Goal: Learn about a topic

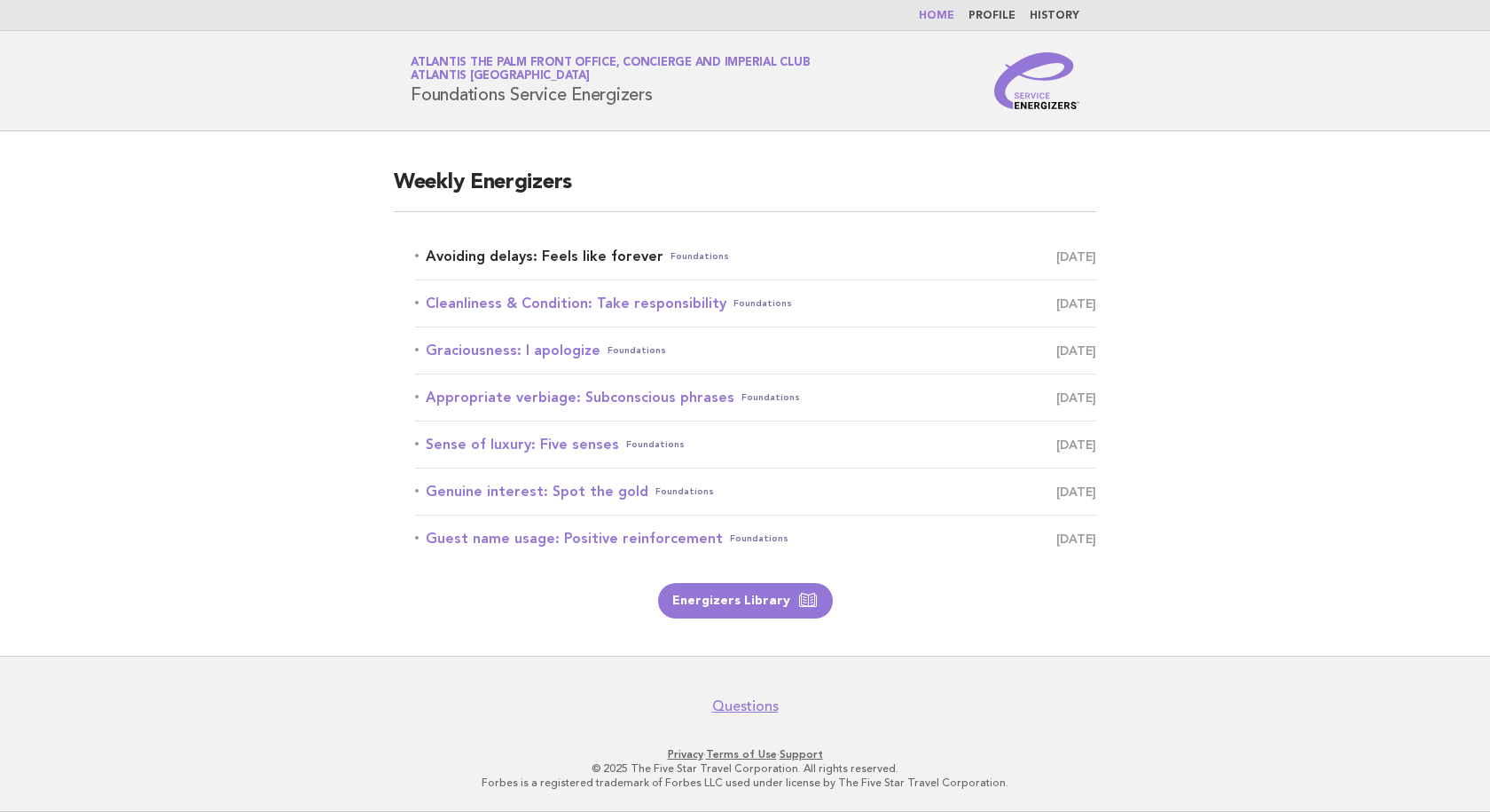
click at [546, 255] on link "Avoiding delays: Feels like forever Foundations [DATE]" at bounding box center [756, 256] width 682 height 25
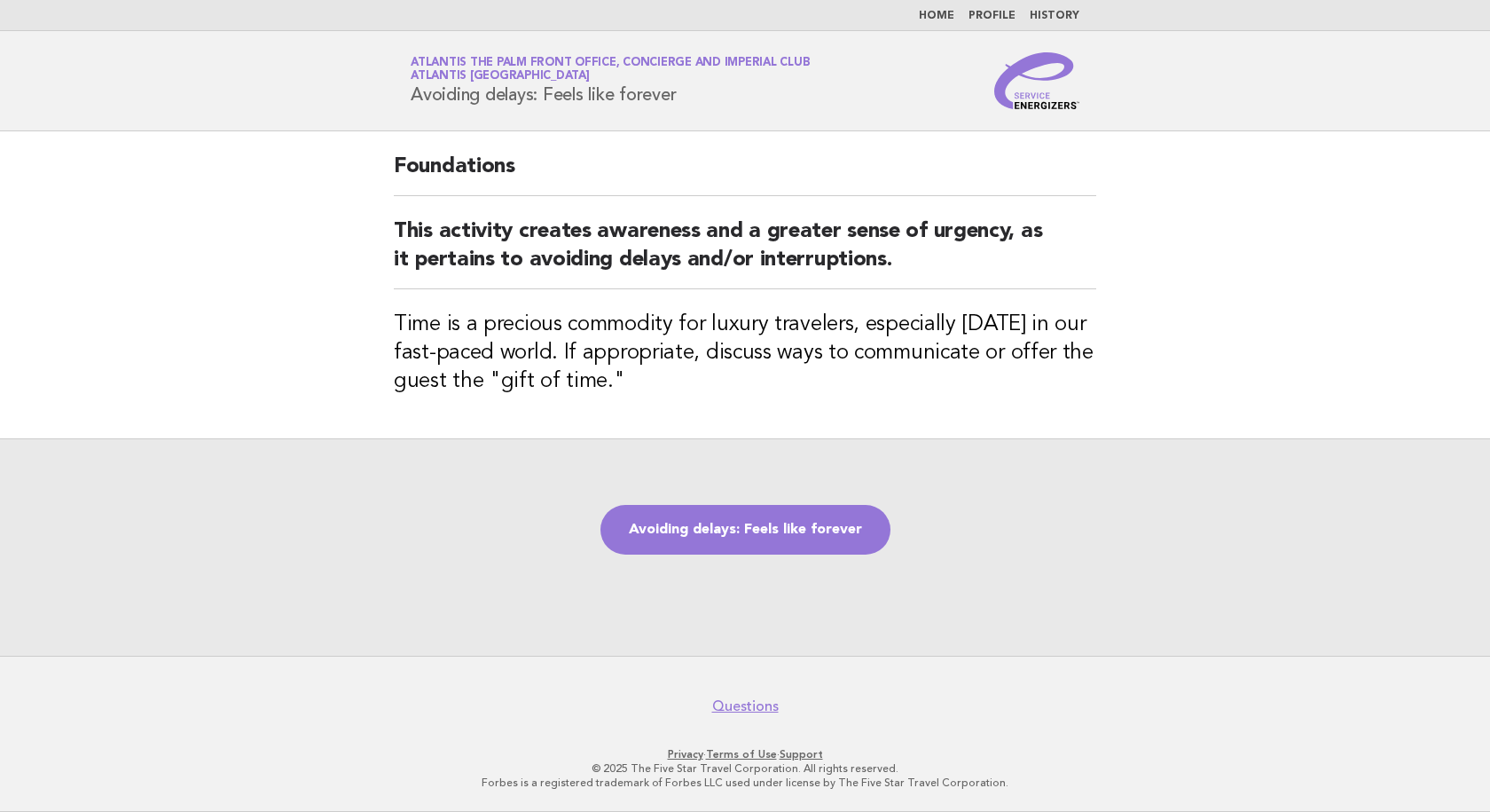
drag, startPoint x: 693, startPoint y: 95, endPoint x: 412, endPoint y: 105, distance: 281.2
click at [412, 104] on h1 "Service Energizers Atlantis The Palm Front Office, Concierge and Imperial Club …" at bounding box center [610, 81] width 399 height 46
copy h1 "Avoiding delays: Feels like forever"
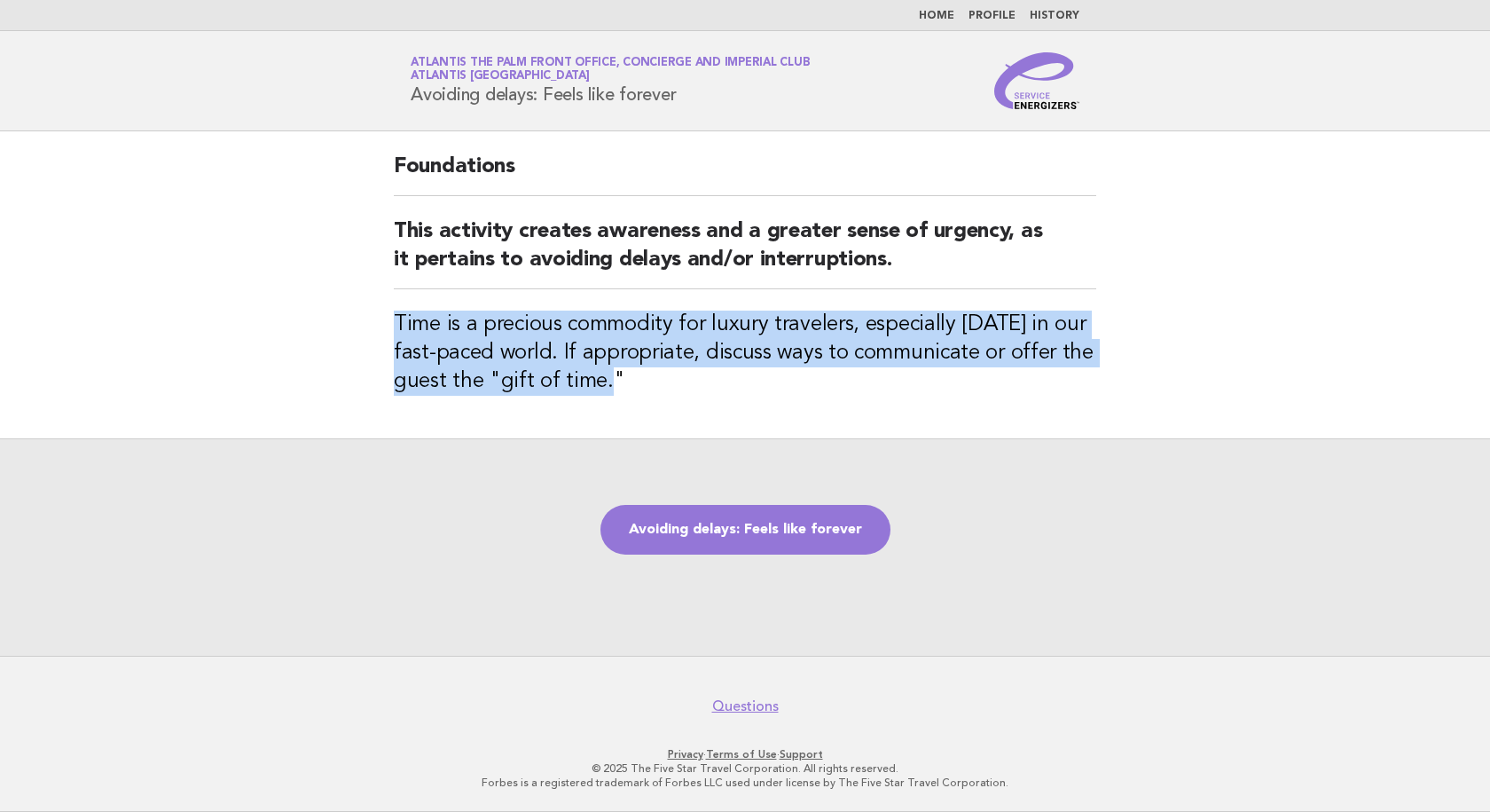
drag, startPoint x: 632, startPoint y: 405, endPoint x: 372, endPoint y: 337, distance: 268.7
click at [372, 337] on main "Foundations This activity creates awareness and a greater sense of urgency, as …" at bounding box center [745, 393] width 1490 height 524
copy h3 "Time is a precious commodity for luxury travelers, especially [DATE] in our fas…"
